Goal: Understand process/instructions: Learn about a topic

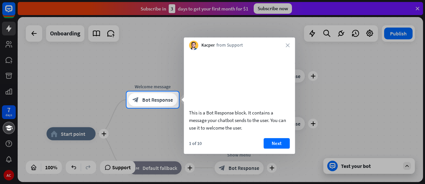
click at [273, 146] on div "This is a Bot Response block. It contains a message your chatbot sends to the u…" at bounding box center [239, 102] width 111 height 104
click at [273, 148] on button "Next" at bounding box center [277, 143] width 26 height 10
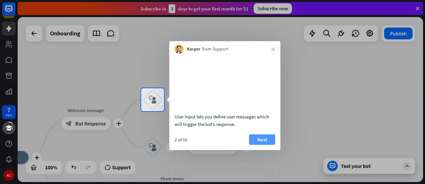
click at [259, 144] on button "Next" at bounding box center [262, 139] width 26 height 10
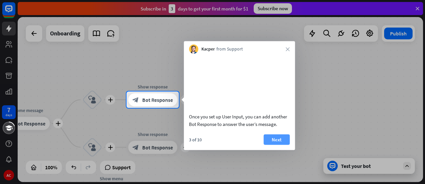
click at [268, 144] on button "Next" at bounding box center [277, 139] width 26 height 10
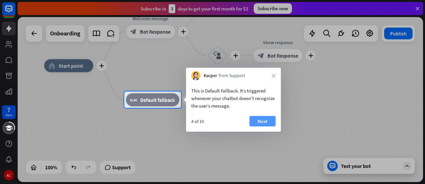
click at [261, 125] on button "Next" at bounding box center [263, 121] width 26 height 10
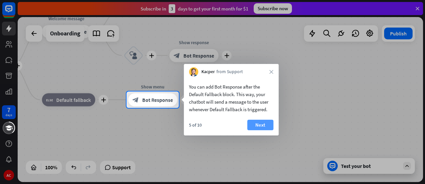
click at [256, 126] on button "Next" at bounding box center [260, 124] width 26 height 10
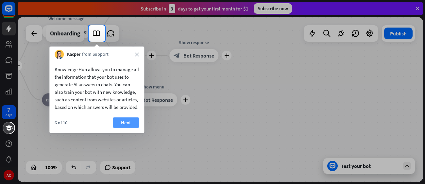
click at [121, 128] on button "Next" at bounding box center [126, 122] width 26 height 10
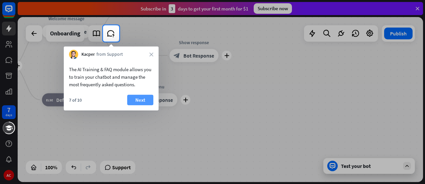
click at [148, 99] on button "Next" at bounding box center [140, 100] width 26 height 10
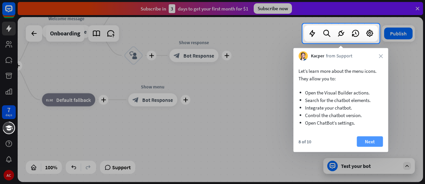
click at [365, 140] on button "Next" at bounding box center [370, 141] width 26 height 10
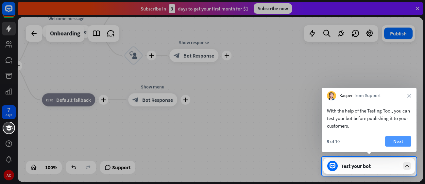
click at [393, 140] on button "Next" at bounding box center [399, 141] width 26 height 10
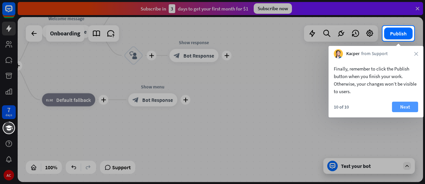
click at [402, 107] on button "Next" at bounding box center [405, 106] width 26 height 10
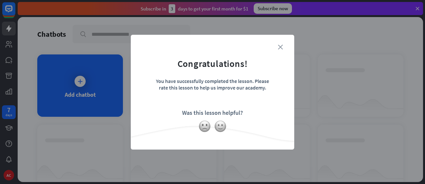
click at [281, 46] on icon "close" at bounding box center [280, 47] width 5 height 5
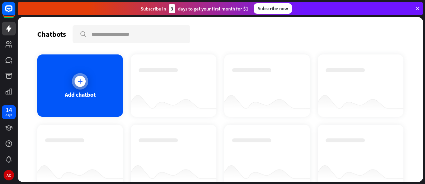
click at [62, 96] on div "Add chatbot" at bounding box center [80, 85] width 86 height 62
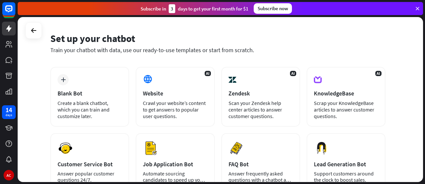
scroll to position [19, 0]
